Goal: Transaction & Acquisition: Book appointment/travel/reservation

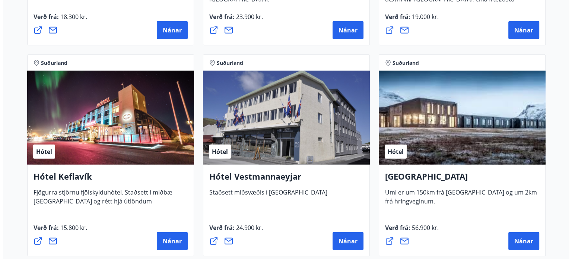
scroll to position [1788, 0]
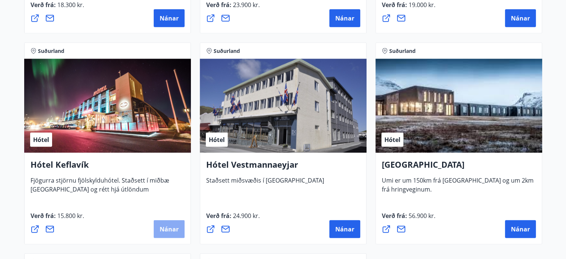
click at [172, 231] on span "Nánar" at bounding box center [169, 229] width 19 height 8
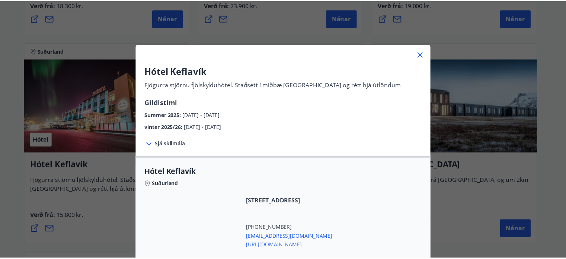
scroll to position [0, 0]
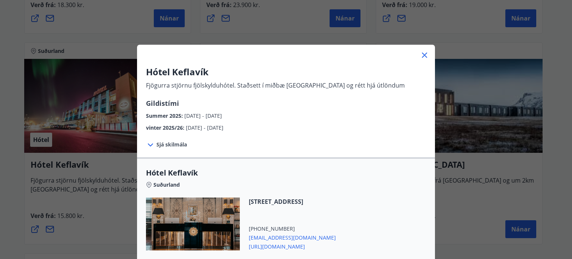
click at [174, 141] on span "Sjá skilmála" at bounding box center [171, 144] width 31 height 7
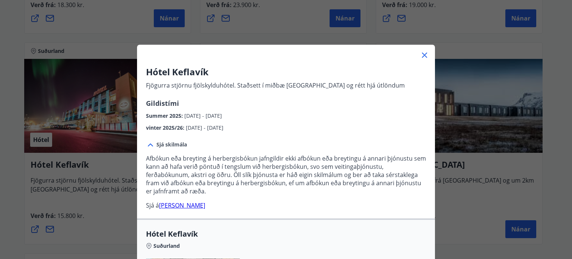
click at [188, 204] on link "[PERSON_NAME]" at bounding box center [182, 205] width 46 height 8
click at [420, 58] on icon at bounding box center [424, 55] width 9 height 9
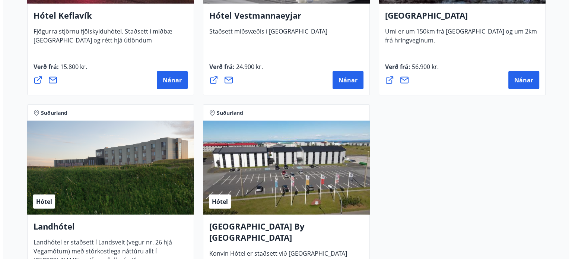
scroll to position [2011, 0]
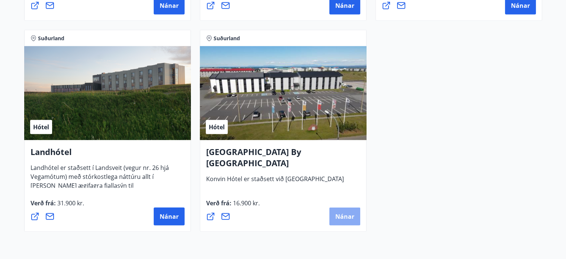
click at [350, 217] on span "Nánar" at bounding box center [345, 216] width 19 height 8
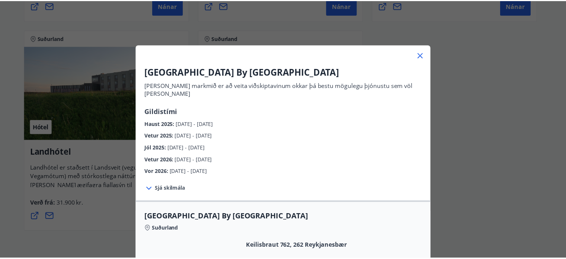
scroll to position [0, 0]
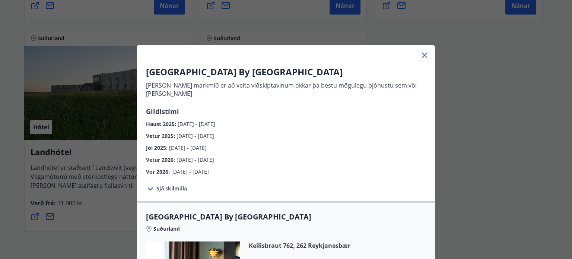
click at [420, 52] on icon at bounding box center [424, 55] width 9 height 9
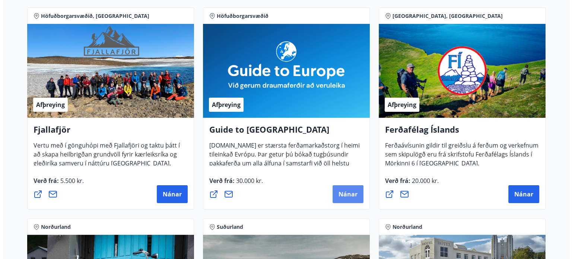
scroll to position [149, 0]
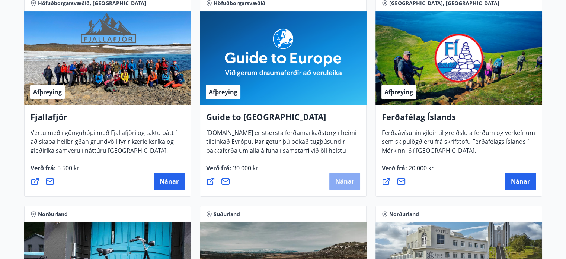
click at [347, 180] on span "Nánar" at bounding box center [345, 181] width 19 height 8
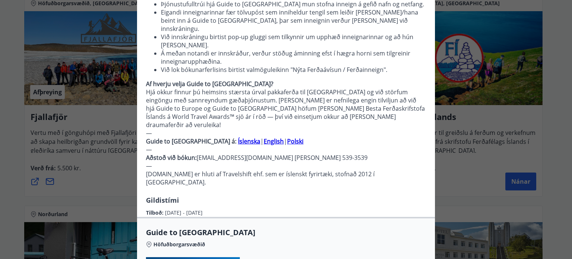
scroll to position [74, 0]
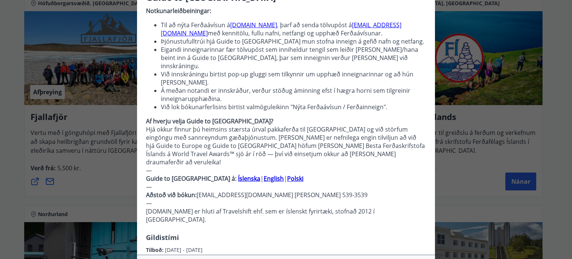
click at [238, 174] on strong "Íslenska" at bounding box center [249, 178] width 22 height 8
